Goal: Communication & Community: Participate in discussion

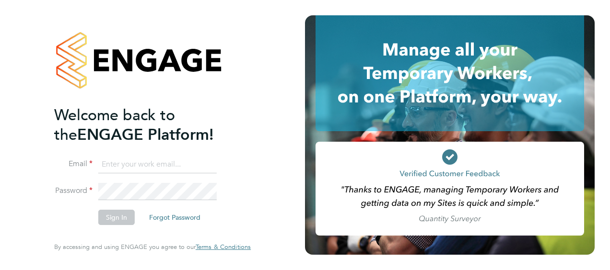
click at [132, 160] on input at bounding box center [157, 164] width 118 height 17
type input "[PERSON_NAME][EMAIL_ADDRESS][DOMAIN_NAME]"
click at [123, 212] on button "Sign In" at bounding box center [116, 217] width 36 height 15
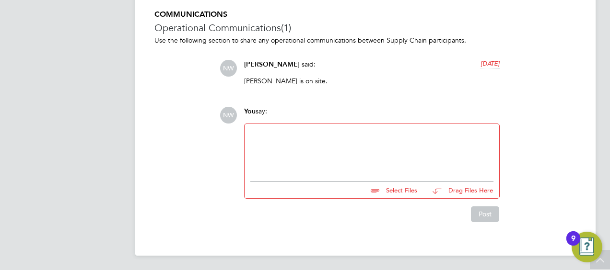
click at [265, 141] on div at bounding box center [371, 150] width 243 height 41
click at [305, 150] on div "cpmpleted" at bounding box center [371, 150] width 243 height 41
click at [488, 211] on button "Post" at bounding box center [485, 214] width 28 height 15
